Goal: Task Accomplishment & Management: Complete application form

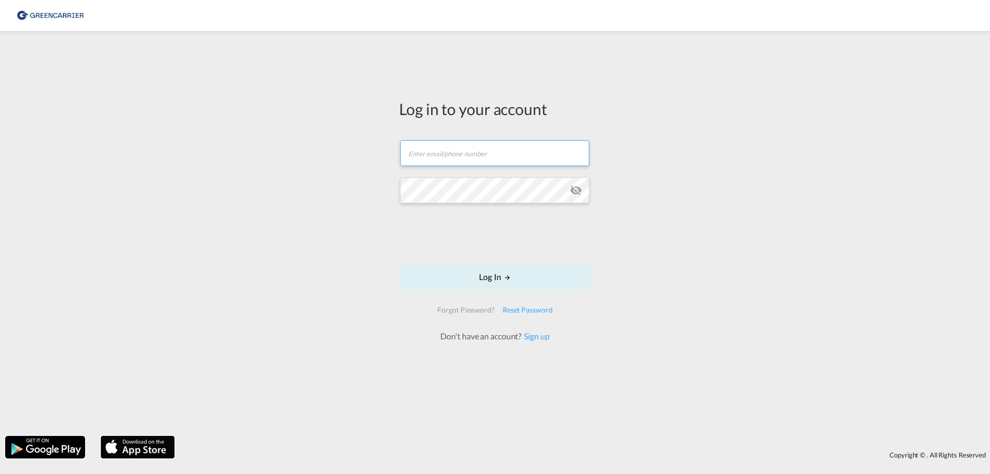
drag, startPoint x: 438, startPoint y: 146, endPoint x: 439, endPoint y: 155, distance: 8.8
click at [439, 147] on input "text" at bounding box center [494, 153] width 189 height 26
click at [445, 159] on input "text" at bounding box center [494, 153] width 189 height 26
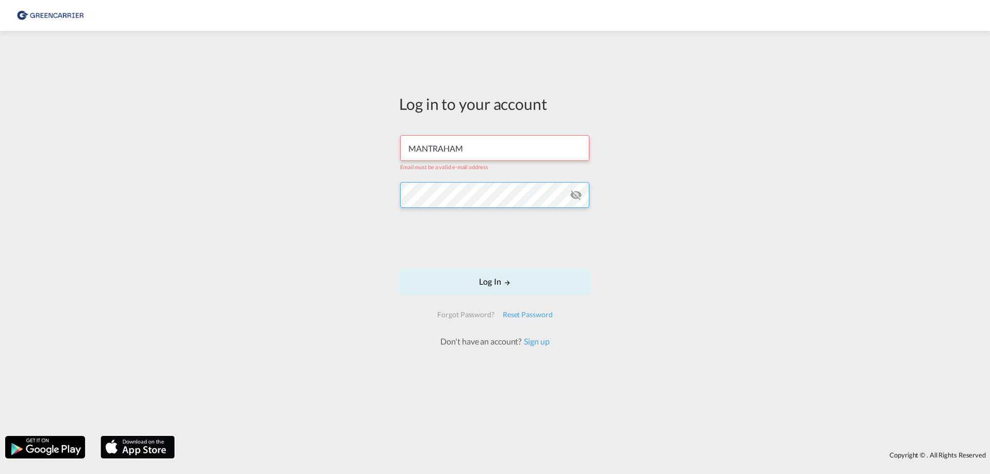
click at [399, 269] on button "Log In" at bounding box center [495, 282] width 192 height 26
click at [499, 277] on button "Log In" at bounding box center [495, 282] width 192 height 26
click at [495, 282] on button "Log In" at bounding box center [495, 282] width 192 height 26
click at [574, 193] on md-icon "icon-eye-off" at bounding box center [576, 195] width 12 height 12
drag, startPoint x: 478, startPoint y: 147, endPoint x: 84, endPoint y: 118, distance: 394.9
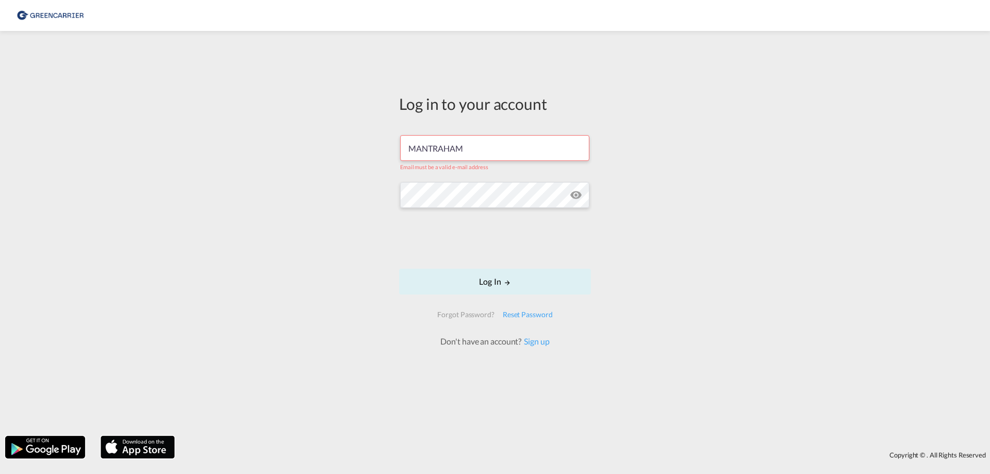
click at [106, 149] on div "Log in to your account MANTRAHAM Email must be a valid e-mail address Log In Fo…" at bounding box center [495, 233] width 990 height 394
type input "MANTRAHAM"
click at [477, 272] on button "Log In" at bounding box center [495, 282] width 192 height 26
click at [481, 281] on button "Log In" at bounding box center [495, 282] width 192 height 26
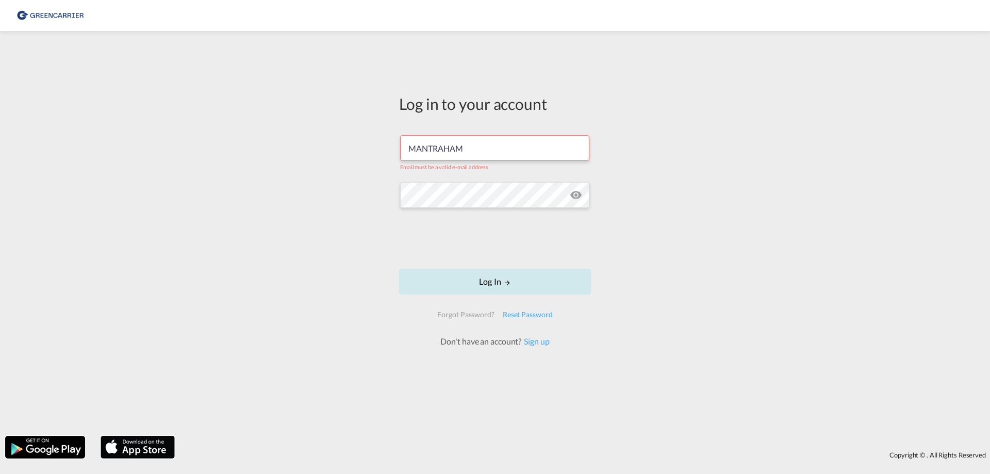
drag, startPoint x: 481, startPoint y: 281, endPoint x: 534, endPoint y: 289, distance: 53.7
click at [481, 281] on button "Log In" at bounding box center [495, 282] width 192 height 26
click at [539, 339] on link "Sign up" at bounding box center [535, 341] width 28 height 10
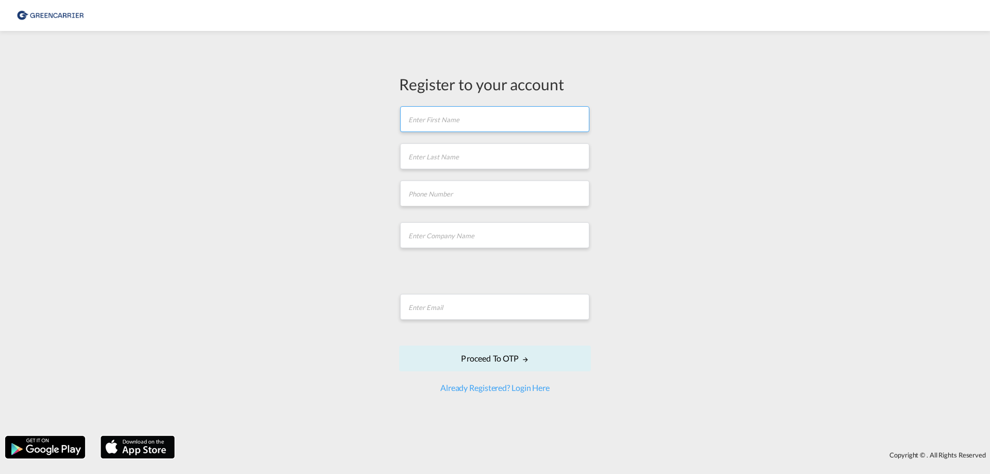
click at [444, 119] on input "text" at bounding box center [494, 119] width 189 height 26
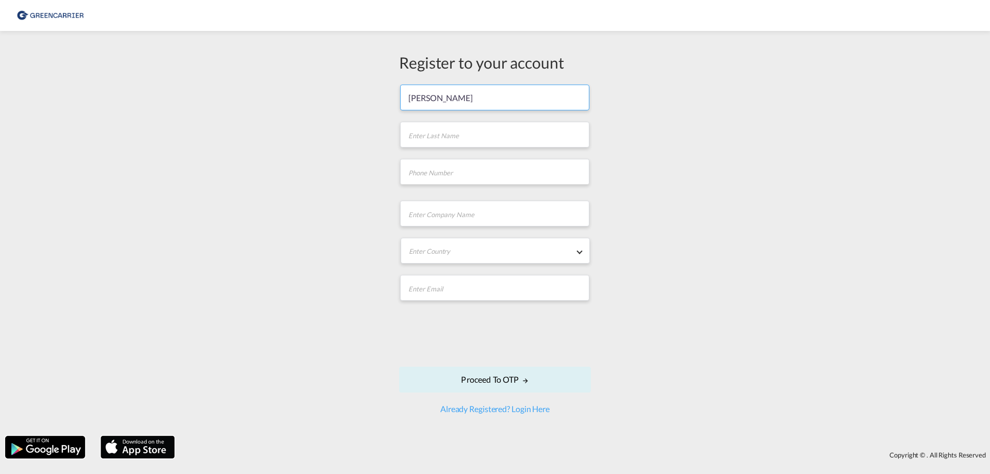
type input "Carsten"
type input "Schuetz"
type input "+494070973350"
type input "Mansed Trans.Al. GmbH"
click at [584, 254] on div "Register to your account Carsten Schuetz +494070973350 Mansed Trans.Al. GmbH Ga…" at bounding box center [494, 233] width 207 height 363
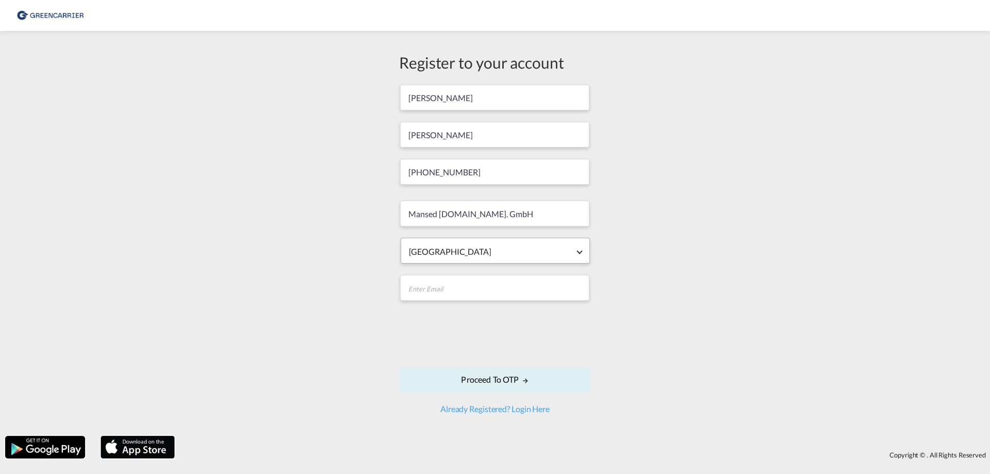
click at [581, 252] on span "Enter Country: Gabon" at bounding box center [579, 251] width 6 height 6
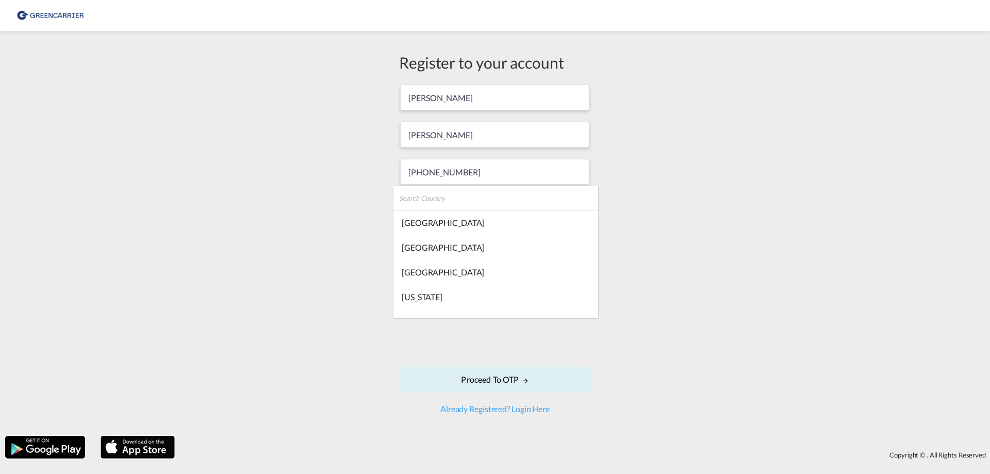
scroll to position [1975, 0]
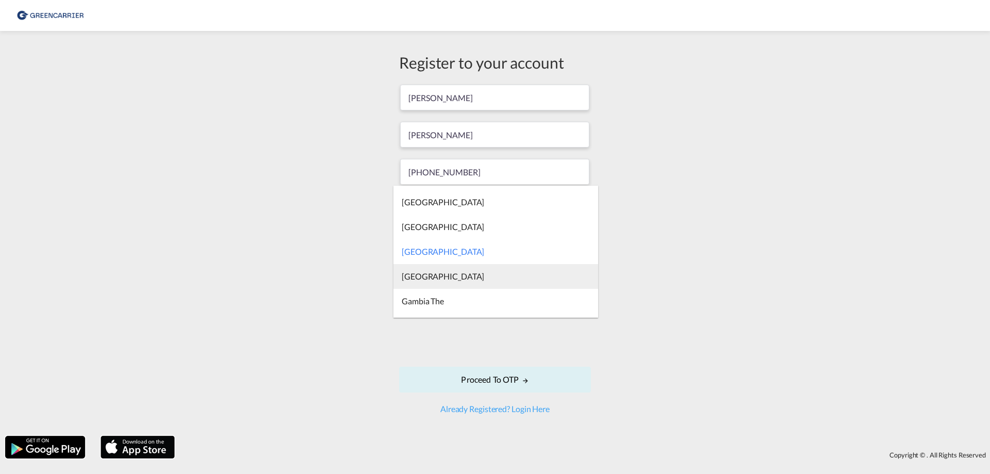
type md-option "Gabon"
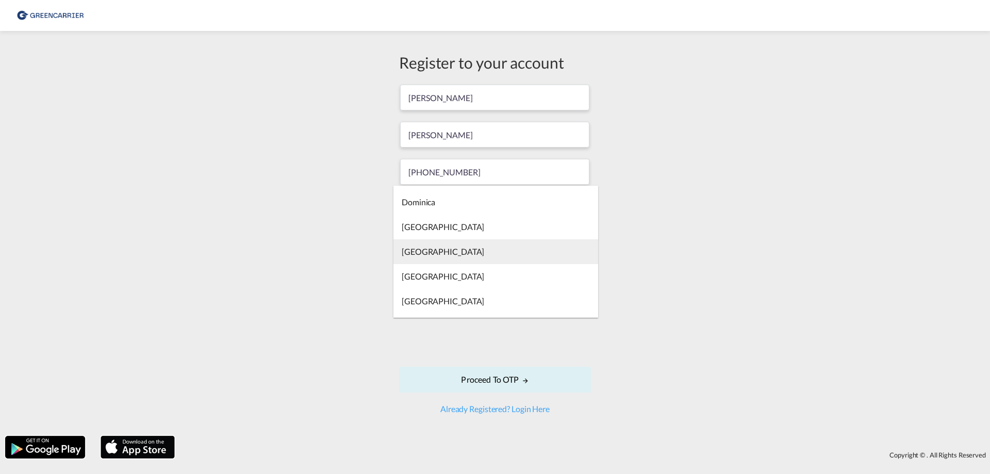
type md-option "East Timor"
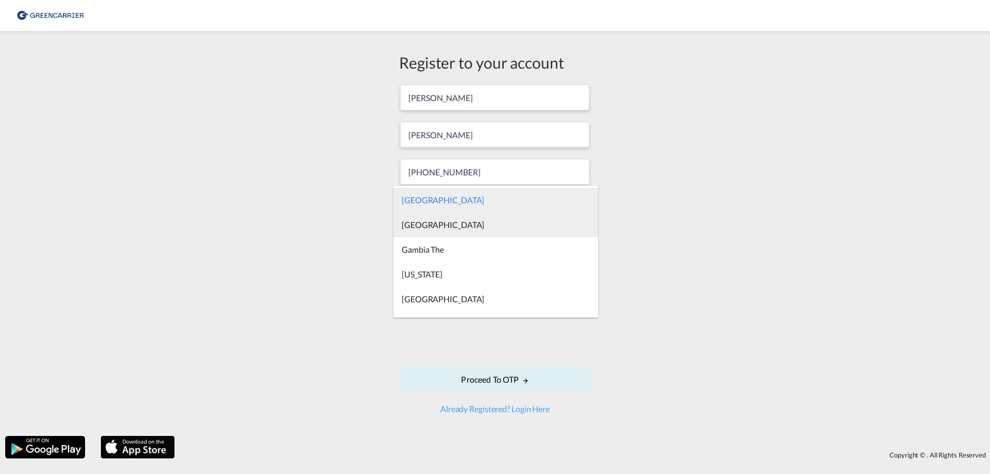
scroll to position [2078, 0]
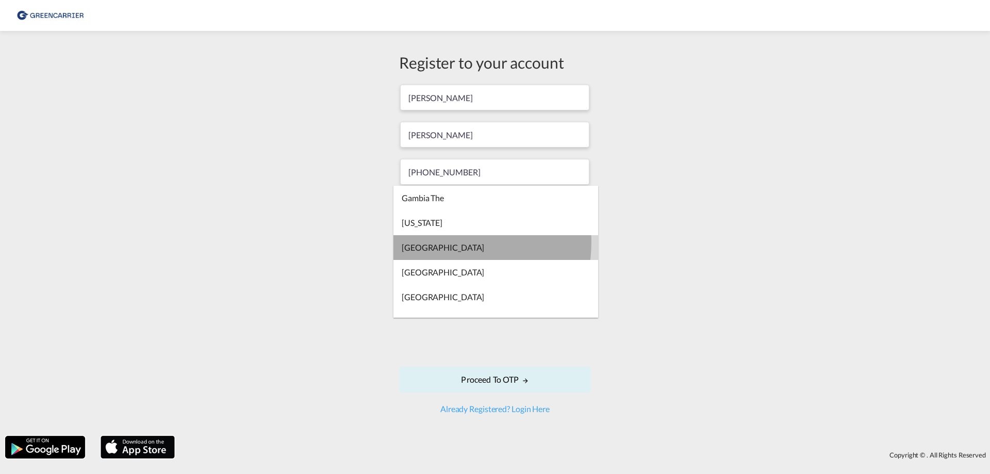
click at [437, 242] on md-option "Germany" at bounding box center [495, 247] width 205 height 25
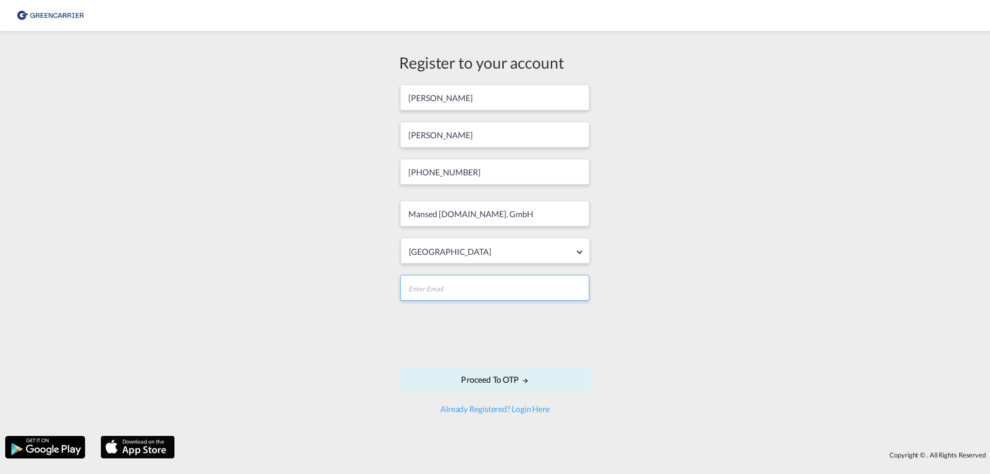
click at [457, 287] on input "email" at bounding box center [494, 288] width 189 height 26
type input "[PERSON_NAME][EMAIL_ADDRESS][DOMAIN_NAME]"
click at [493, 376] on button "Proceed to OTP" at bounding box center [495, 379] width 192 height 26
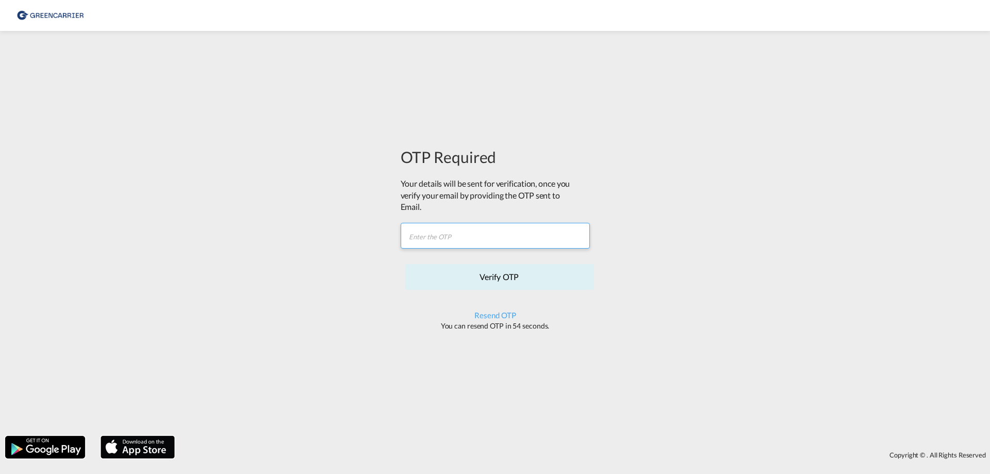
click at [449, 237] on input "text" at bounding box center [495, 236] width 189 height 26
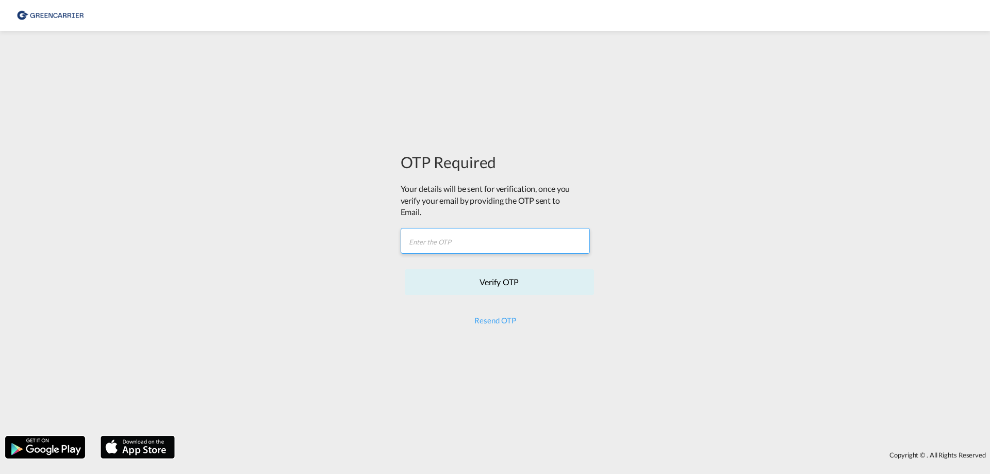
paste input "70CKQP"
type input "70CKQP"
click at [502, 283] on button "Verify OTP" at bounding box center [499, 282] width 189 height 26
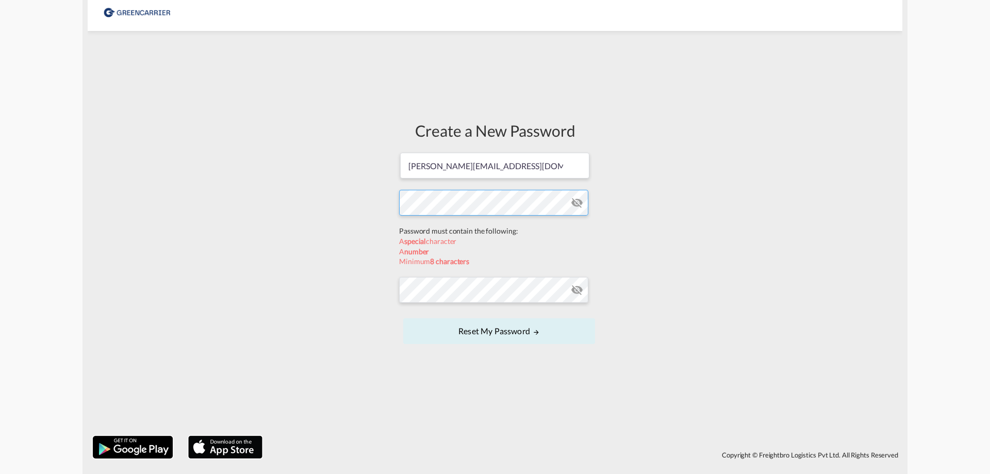
click at [461, 226] on form "[PERSON_NAME][EMAIL_ADDRESS][DOMAIN_NAME] Password must contain the following: …" at bounding box center [495, 249] width 192 height 195
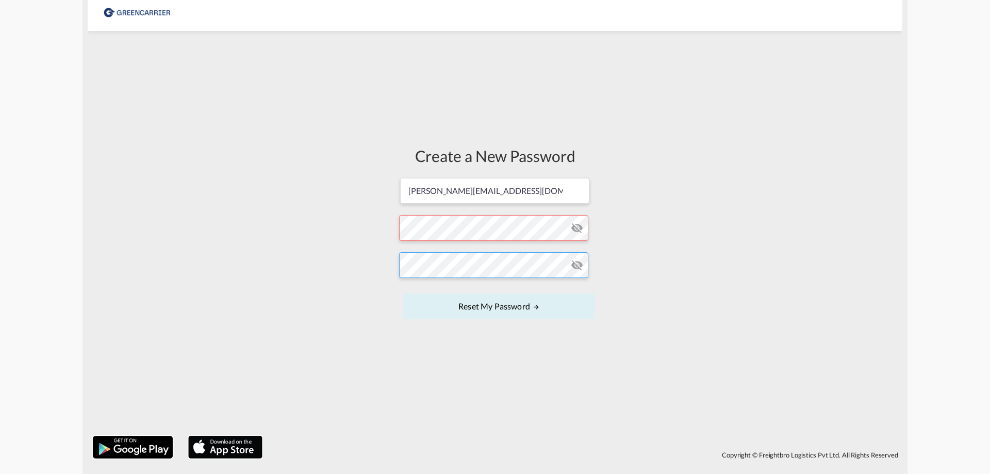
click at [403, 293] on button "Reset my password" at bounding box center [499, 306] width 192 height 26
click at [577, 228] on md-icon "icon-eye-off" at bounding box center [577, 228] width 12 height 12
click at [574, 261] on md-icon "icon-eye-off" at bounding box center [577, 265] width 12 height 12
click at [530, 301] on button "Reset my password" at bounding box center [499, 306] width 192 height 26
click at [496, 301] on button "Reset my password" at bounding box center [499, 306] width 192 height 26
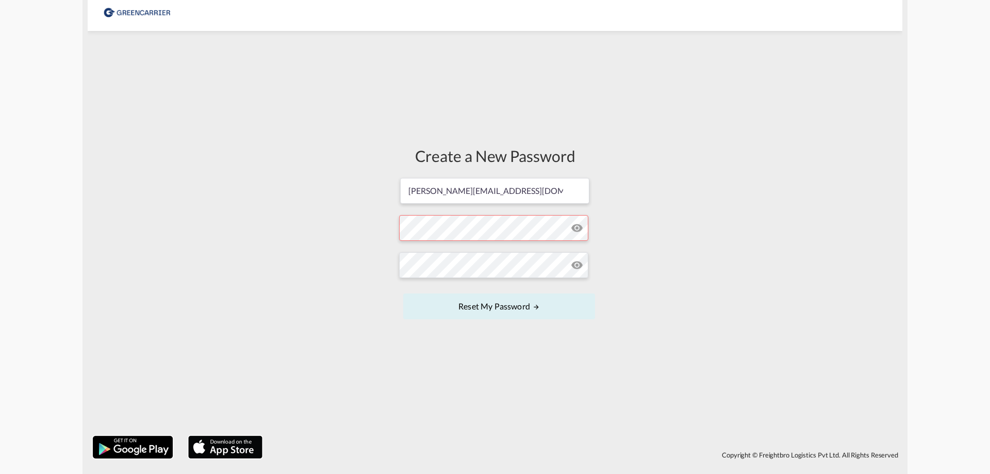
click at [524, 225] on form "carsten.schuetz@mansped-trans-al.de Password must contain the following: A spec…" at bounding box center [495, 249] width 192 height 145
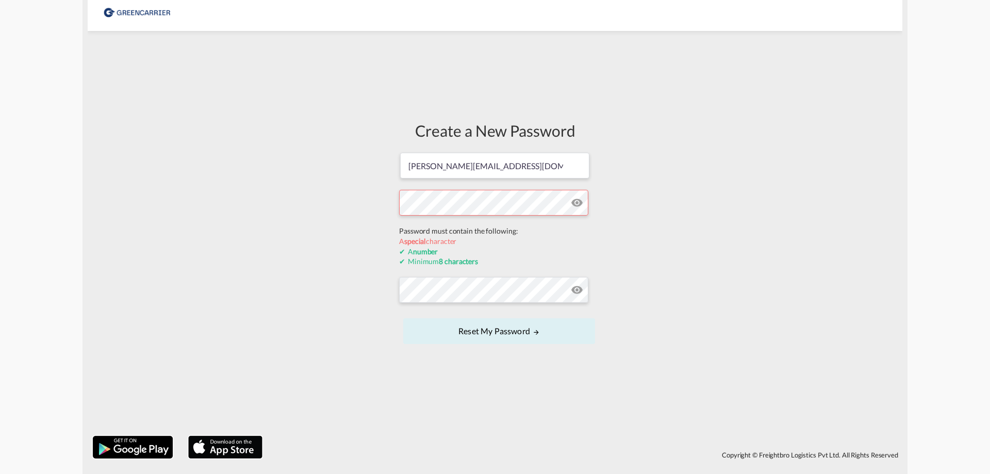
click at [248, 188] on div "Create a New Password carsten.schuetz@mansped-trans-al.de Password must contain…" at bounding box center [495, 233] width 814 height 394
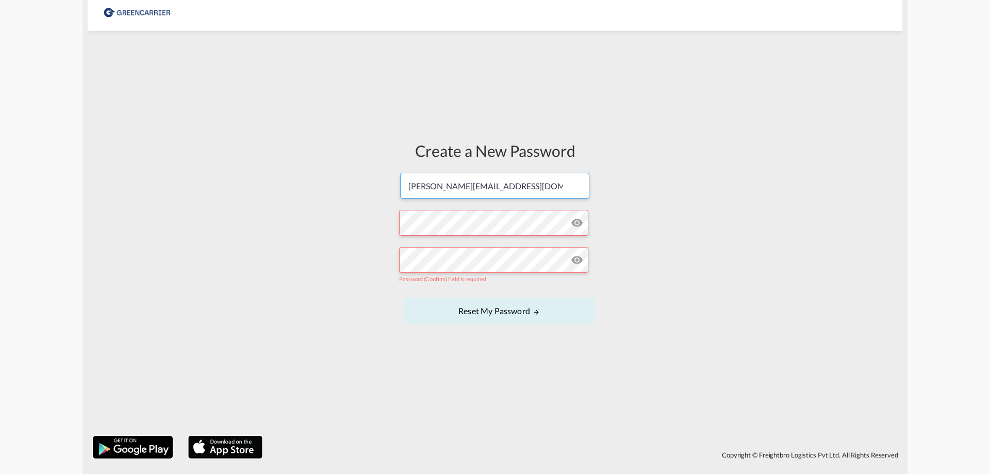
click at [581, 182] on input "[PERSON_NAME][EMAIL_ADDRESS][DOMAIN_NAME]" at bounding box center [494, 186] width 189 height 26
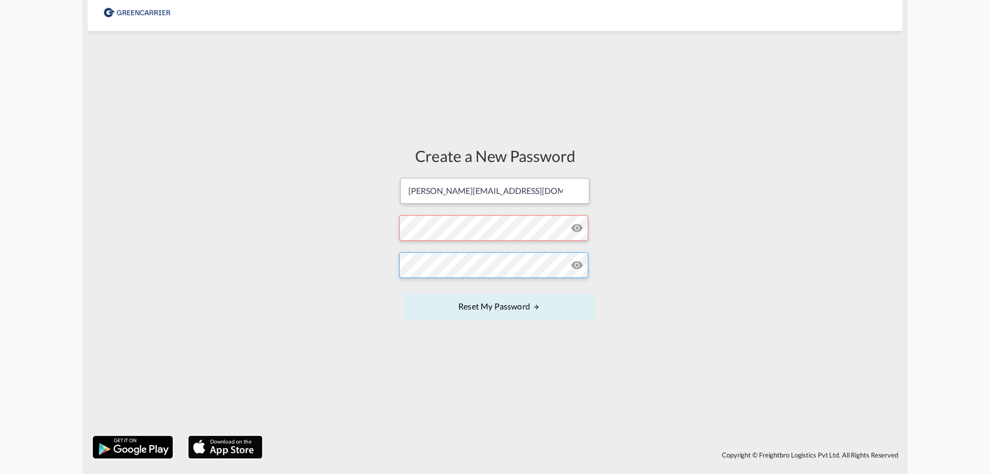
click at [403, 293] on button "Reset my password" at bounding box center [499, 306] width 192 height 26
click at [529, 230] on form "carsten.schuetz@mansped-trans-al.de Password must contain the following: A spec…" at bounding box center [495, 249] width 192 height 145
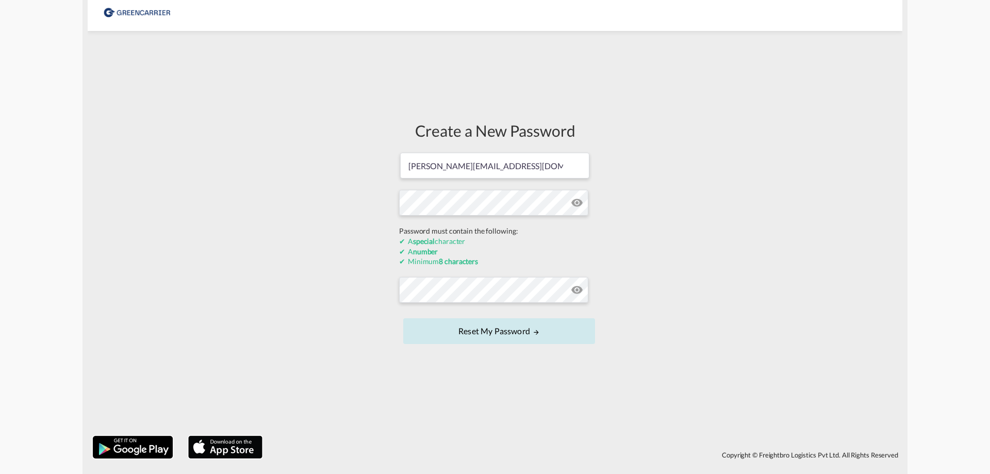
click at [505, 332] on div "Create a New Password carsten.schuetz@mansped-trans-al.de Password must contain…" at bounding box center [494, 233] width 207 height 394
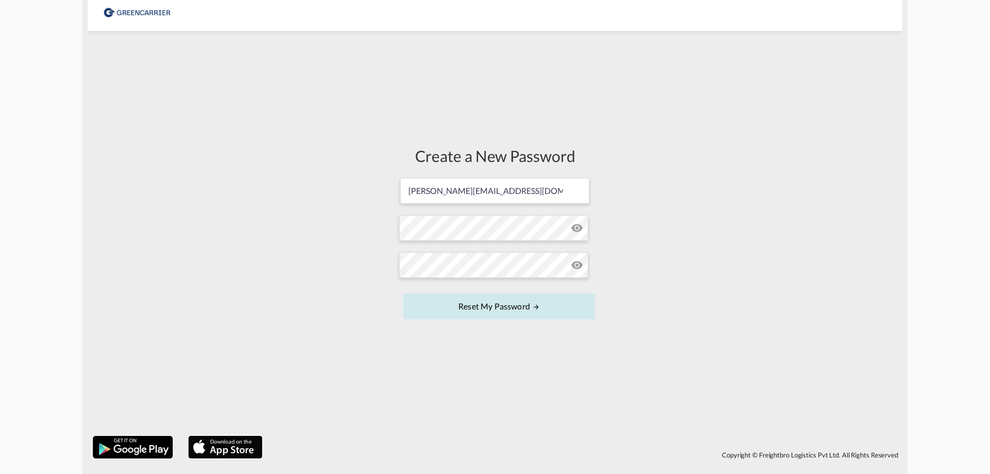
click at [514, 306] on button "Reset my password" at bounding box center [499, 306] width 192 height 26
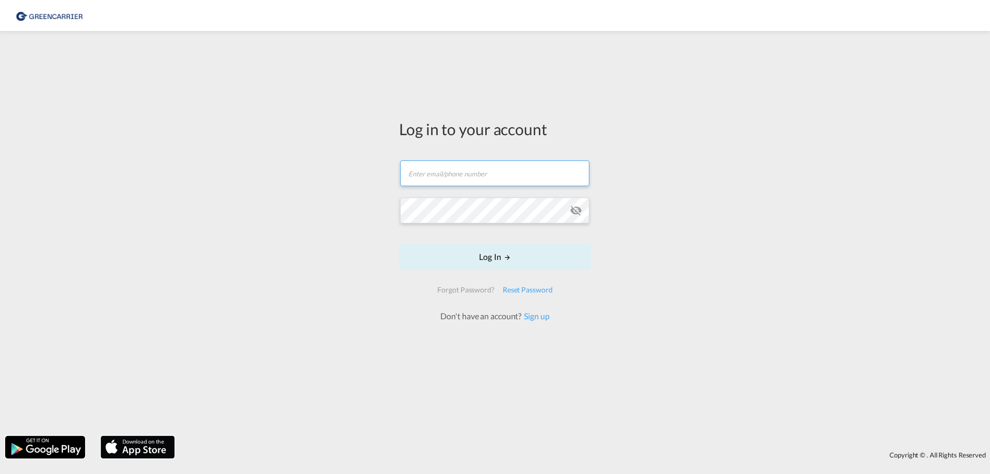
type input "[PERSON_NAME][EMAIL_ADDRESS][DOMAIN_NAME]"
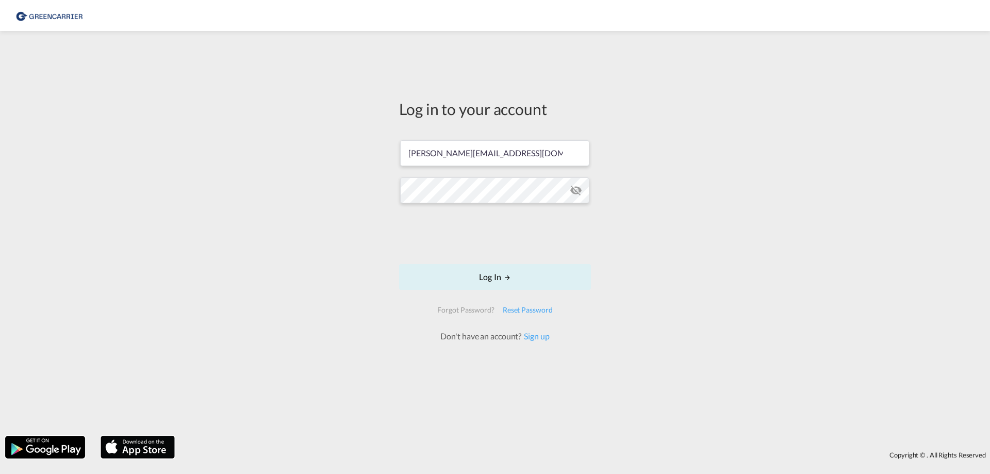
click at [576, 186] on md-icon "icon-eye-off" at bounding box center [576, 190] width 12 height 12
click at [580, 191] on md-input-container at bounding box center [495, 190] width 190 height 28
click at [575, 192] on md-icon "icon-eye-off" at bounding box center [576, 190] width 12 height 12
click at [477, 271] on button "Log In" at bounding box center [495, 277] width 192 height 26
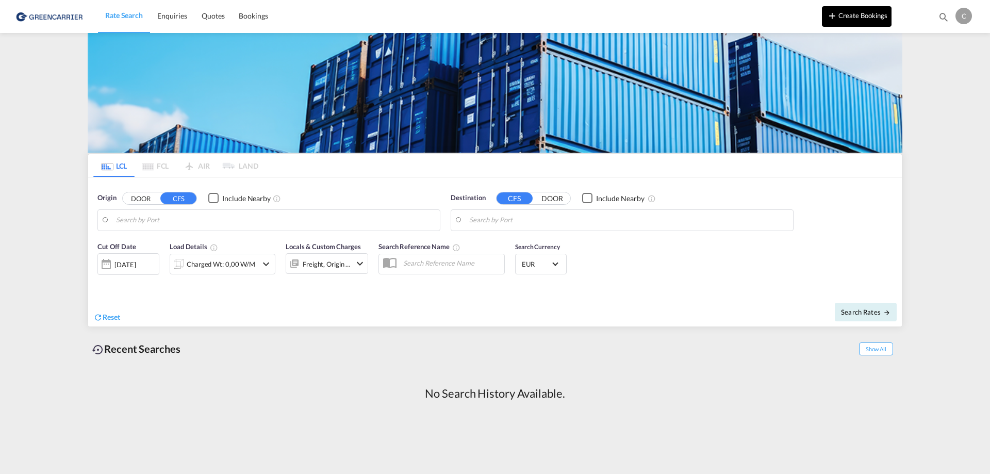
click at [869, 18] on button "Create Bookings" at bounding box center [857, 16] width 70 height 21
